Goal: Find specific page/section: Find specific page/section

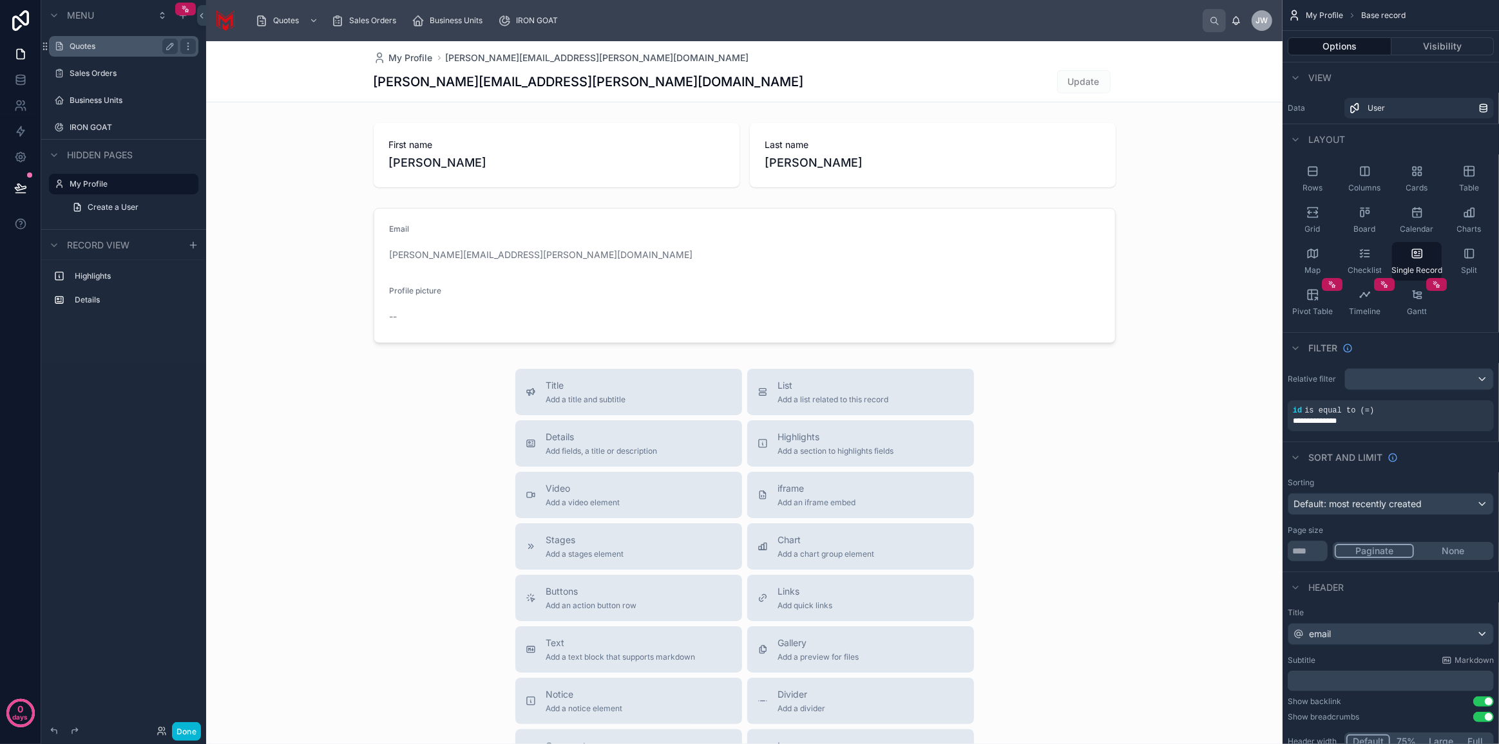
click at [126, 46] on label "Quotes" at bounding box center [121, 46] width 103 height 10
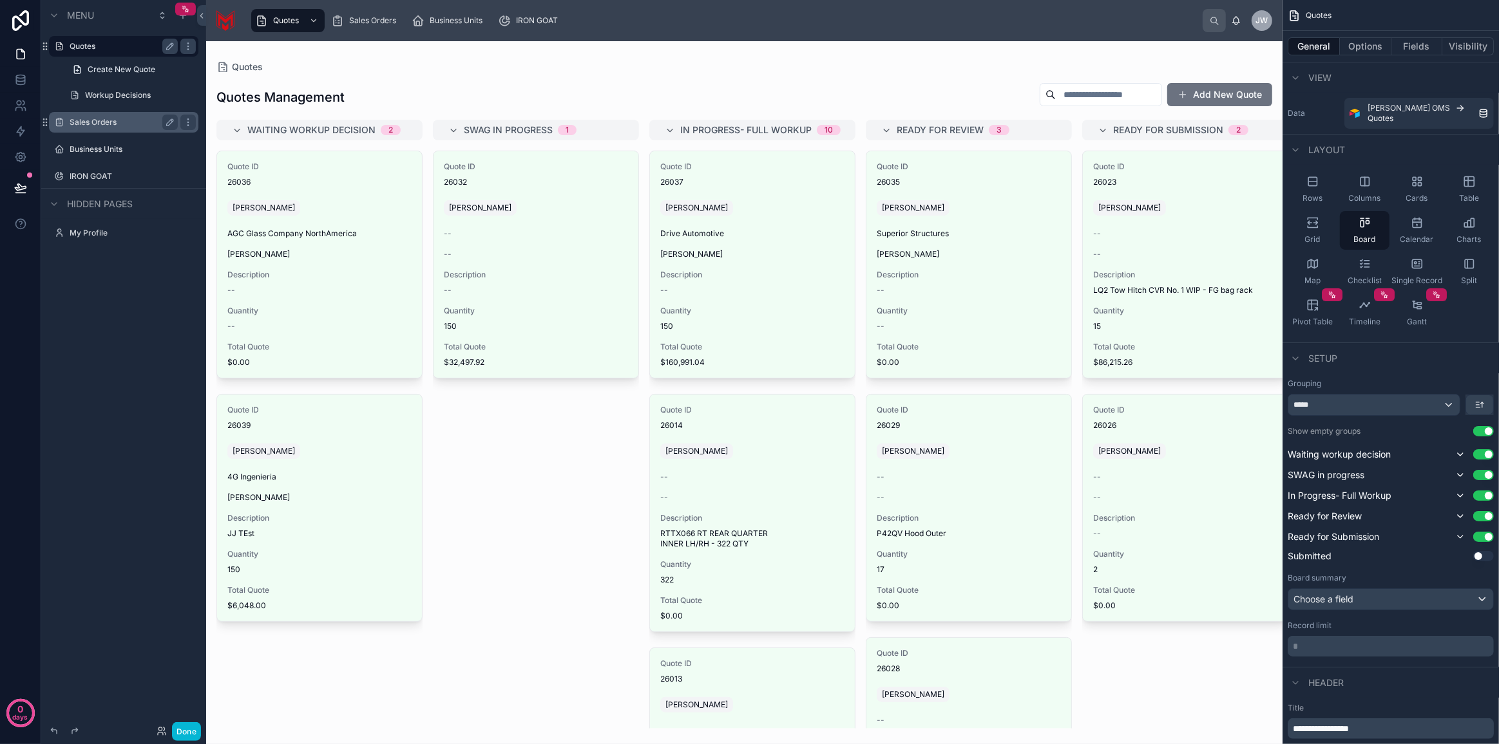
click at [140, 125] on label "Sales Orders" at bounding box center [121, 122] width 103 height 10
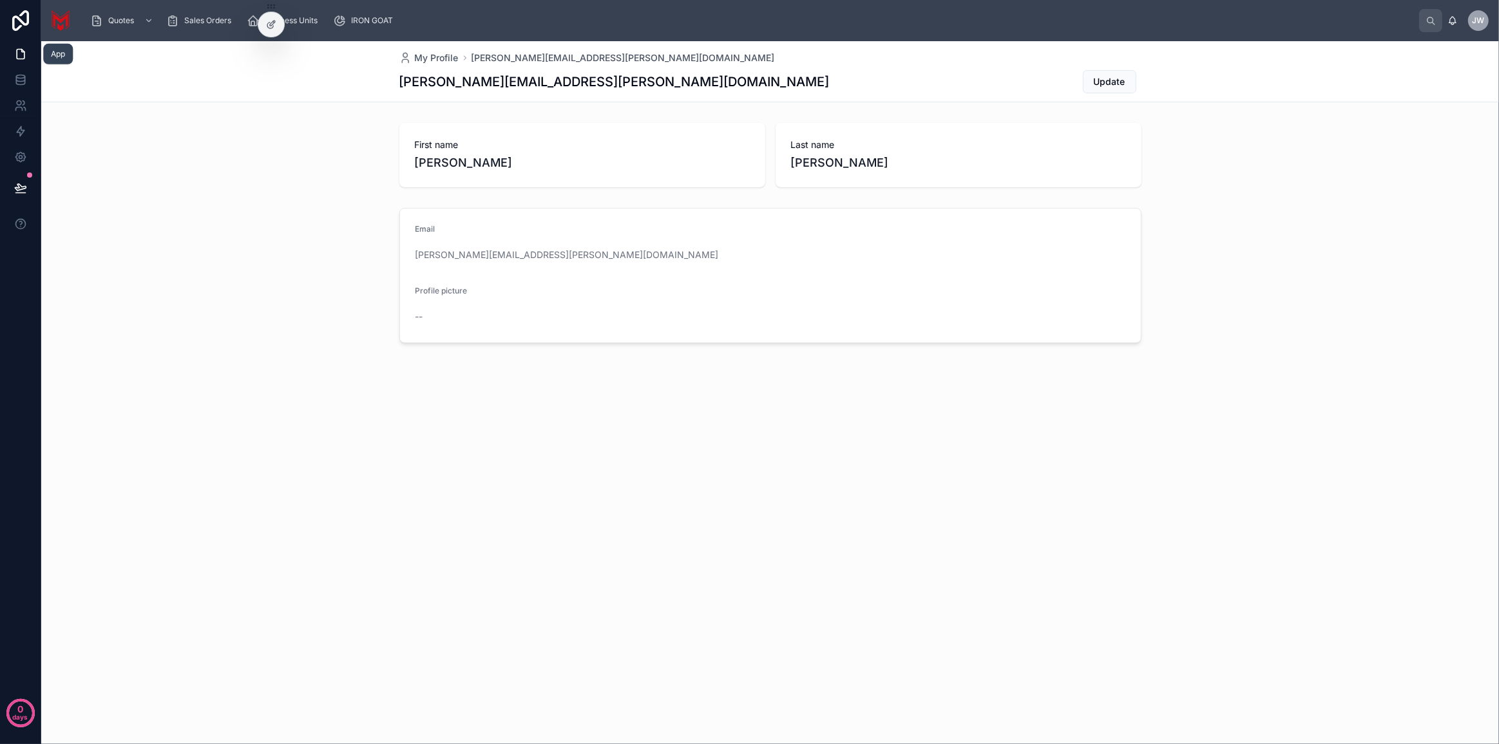
click at [24, 59] on icon at bounding box center [20, 54] width 13 height 13
click at [126, 29] on div "Quotes" at bounding box center [123, 20] width 66 height 21
